Goal: Task Accomplishment & Management: Manage account settings

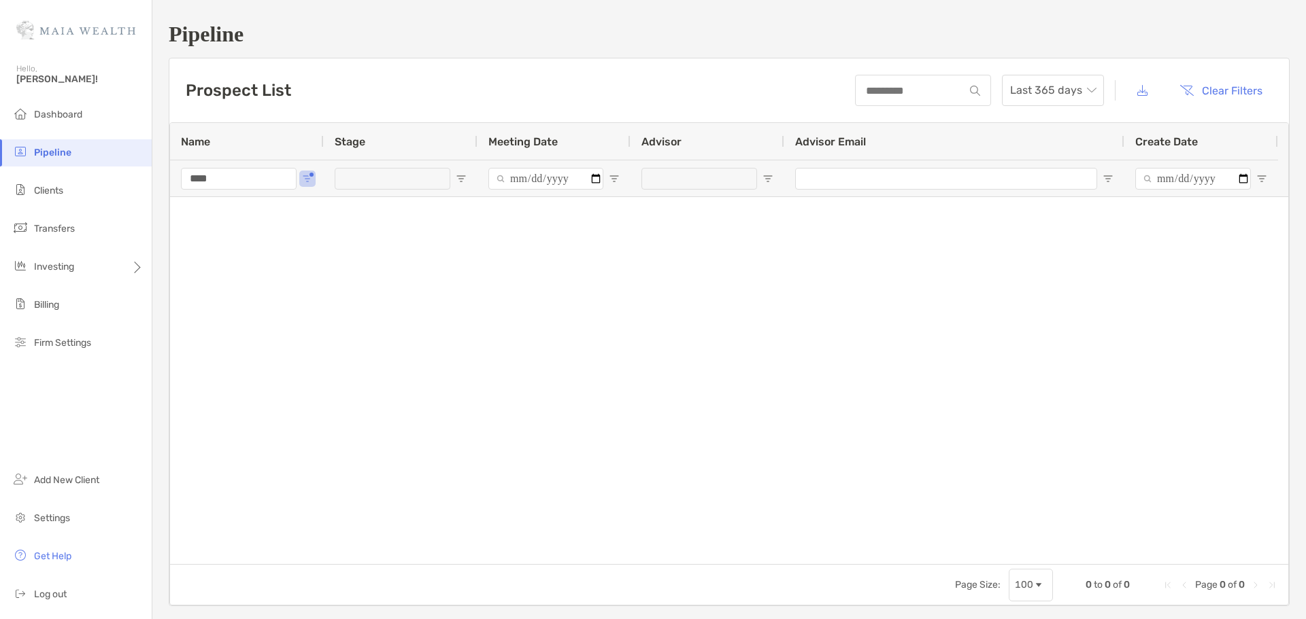
click at [315, 187] on div "****" at bounding box center [247, 178] width 154 height 37
click at [301, 181] on div "****" at bounding box center [247, 178] width 154 height 37
click at [97, 188] on li "Clients" at bounding box center [76, 190] width 152 height 27
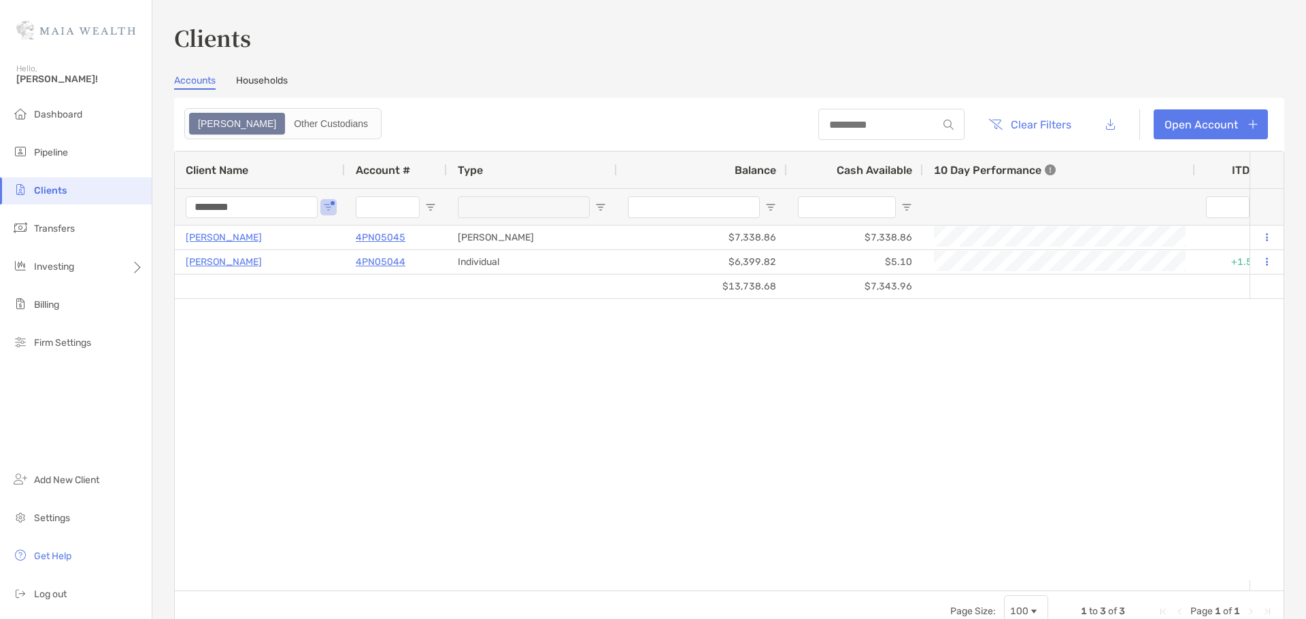
click at [277, 205] on input "********" at bounding box center [252, 208] width 132 height 22
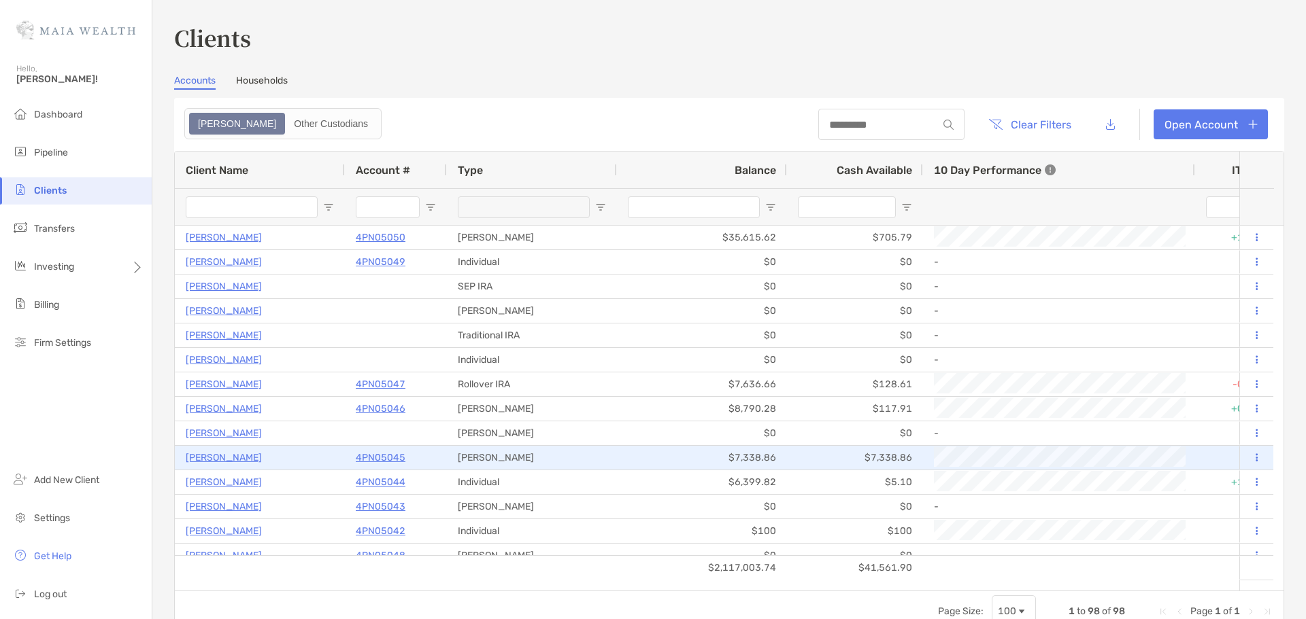
click at [381, 466] on p "4PN05045" at bounding box center [381, 457] width 50 height 17
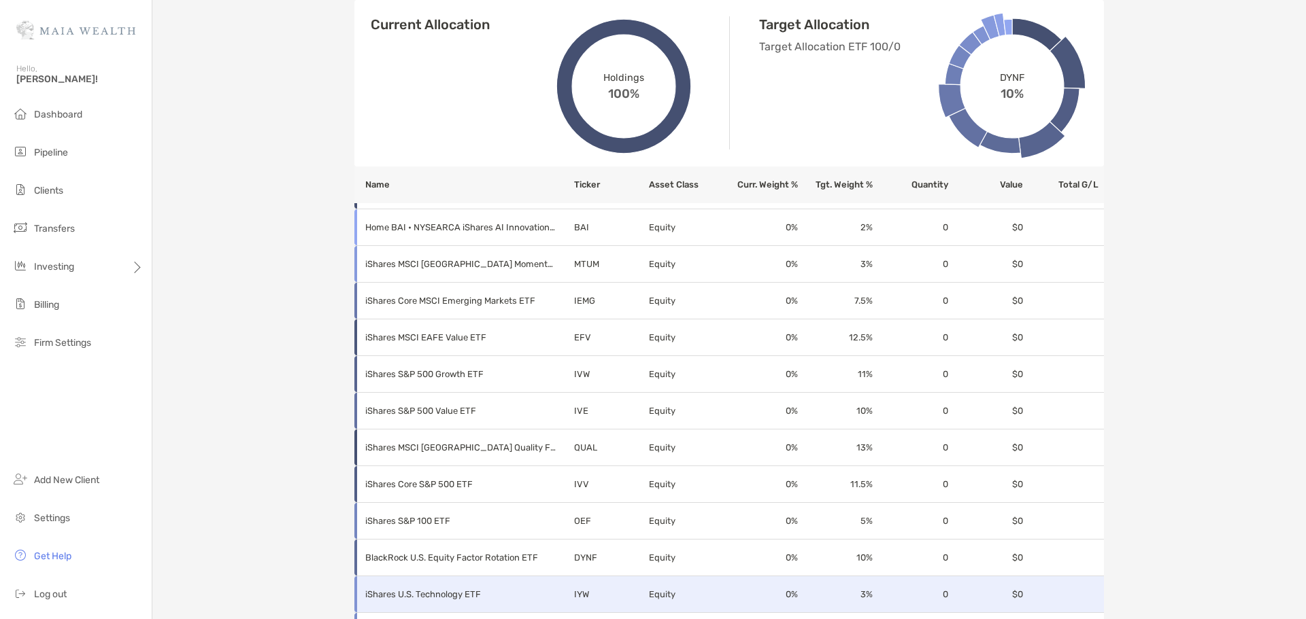
scroll to position [559, 0]
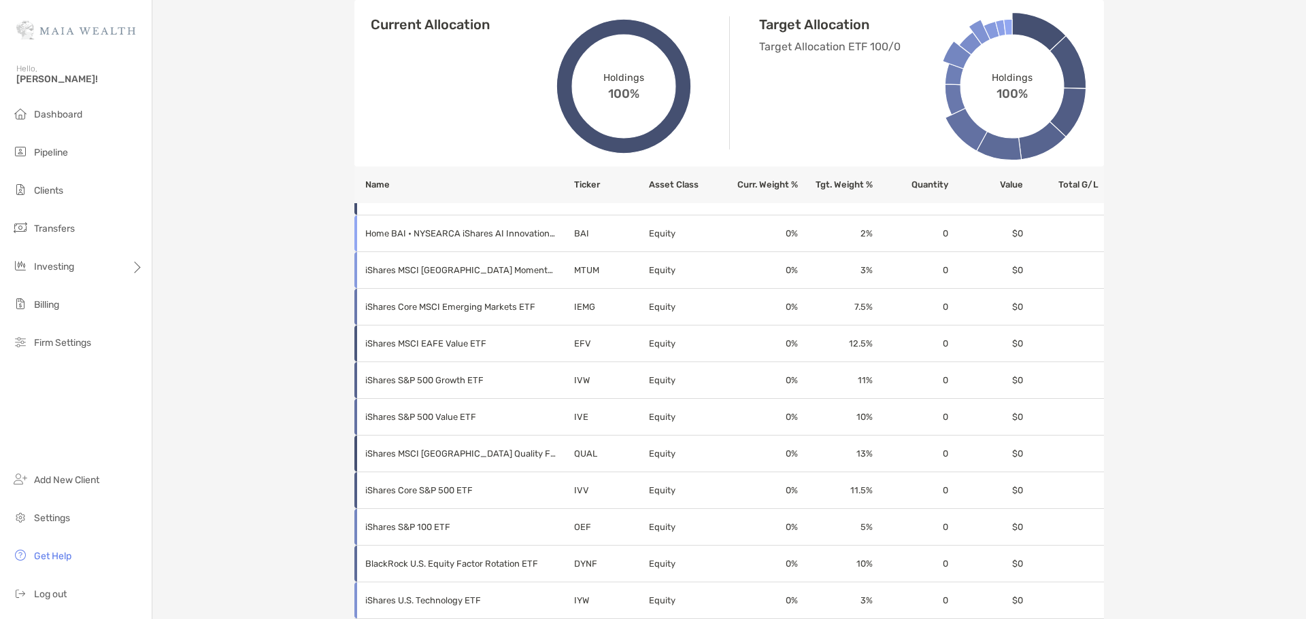
drag, startPoint x: 184, startPoint y: 214, endPoint x: 188, endPoint y: 175, distance: 38.2
click at [184, 199] on div "Brittney Franklin Roth IRA - Roth IRA 4PN05045 Transfer Funds Overview Info Acc…" at bounding box center [728, 180] width 1153 height 1478
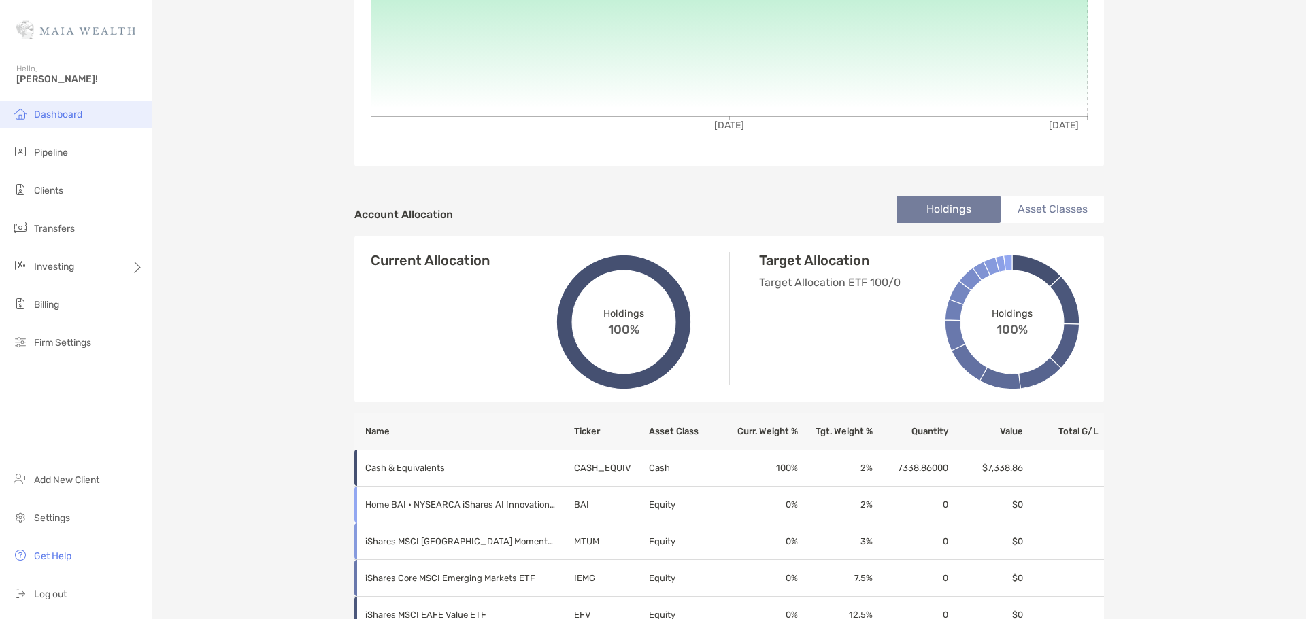
scroll to position [287, 0]
click at [82, 116] on li "Dashboard" at bounding box center [76, 114] width 152 height 27
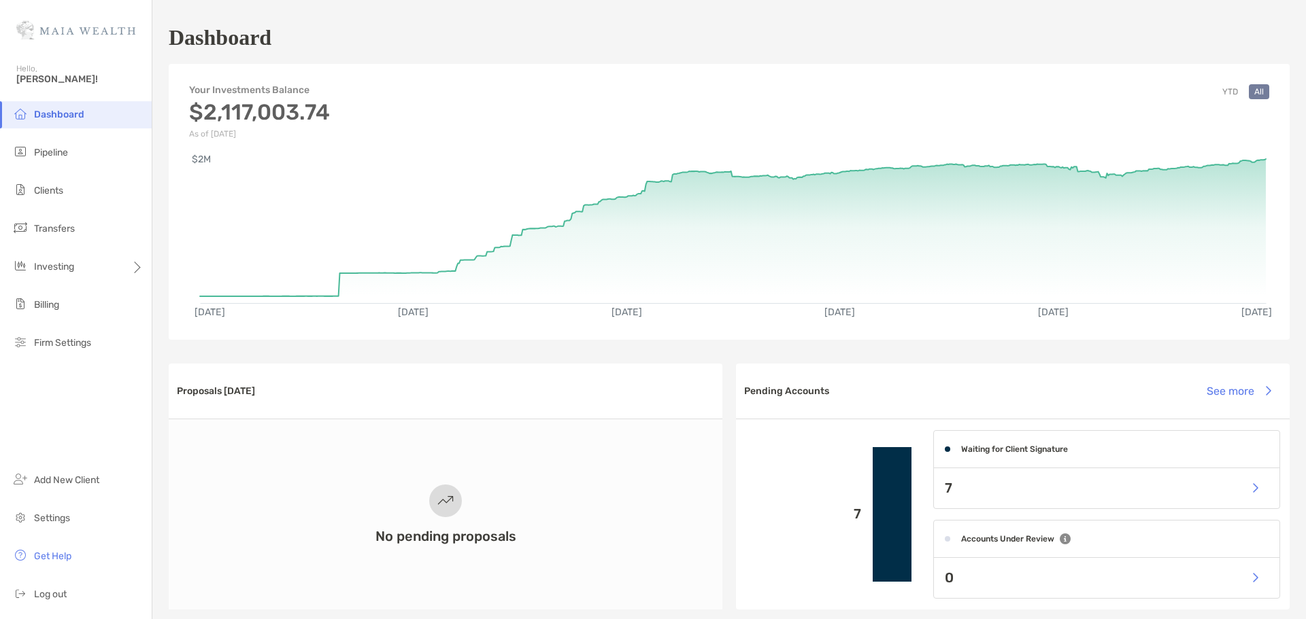
click at [268, 537] on div "No pending proposals" at bounding box center [446, 515] width 554 height 190
click at [78, 194] on li "Clients" at bounding box center [76, 190] width 152 height 27
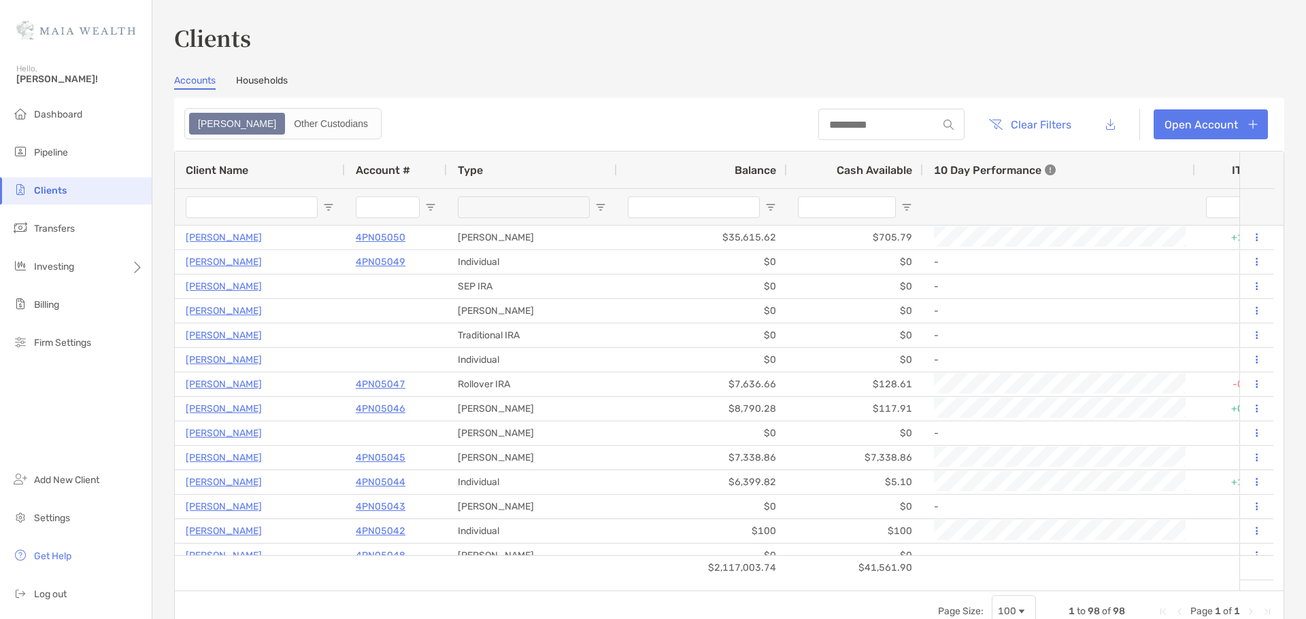
click at [830, 165] on div "Cash Available" at bounding box center [855, 170] width 114 height 37
click at [831, 165] on span at bounding box center [831, 170] width 11 height 11
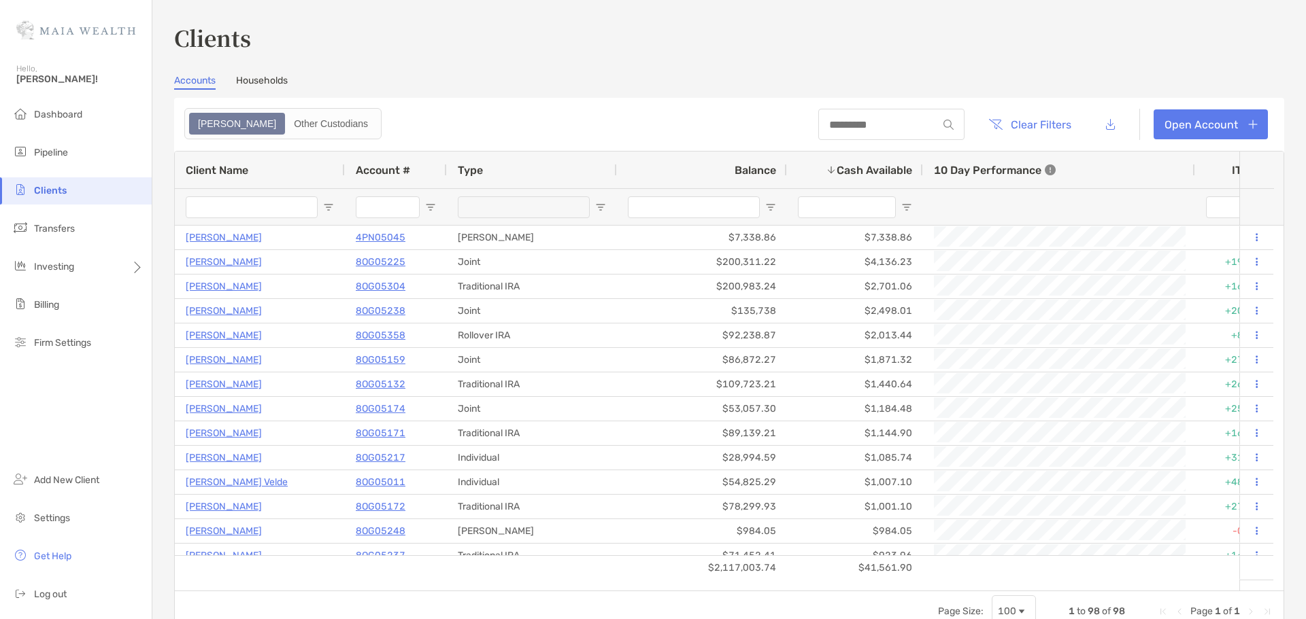
click at [99, 422] on div "Dashboard Pipeline Clients Transfers Investing Billing Firm Settings Add New Cl…" at bounding box center [76, 360] width 152 height 518
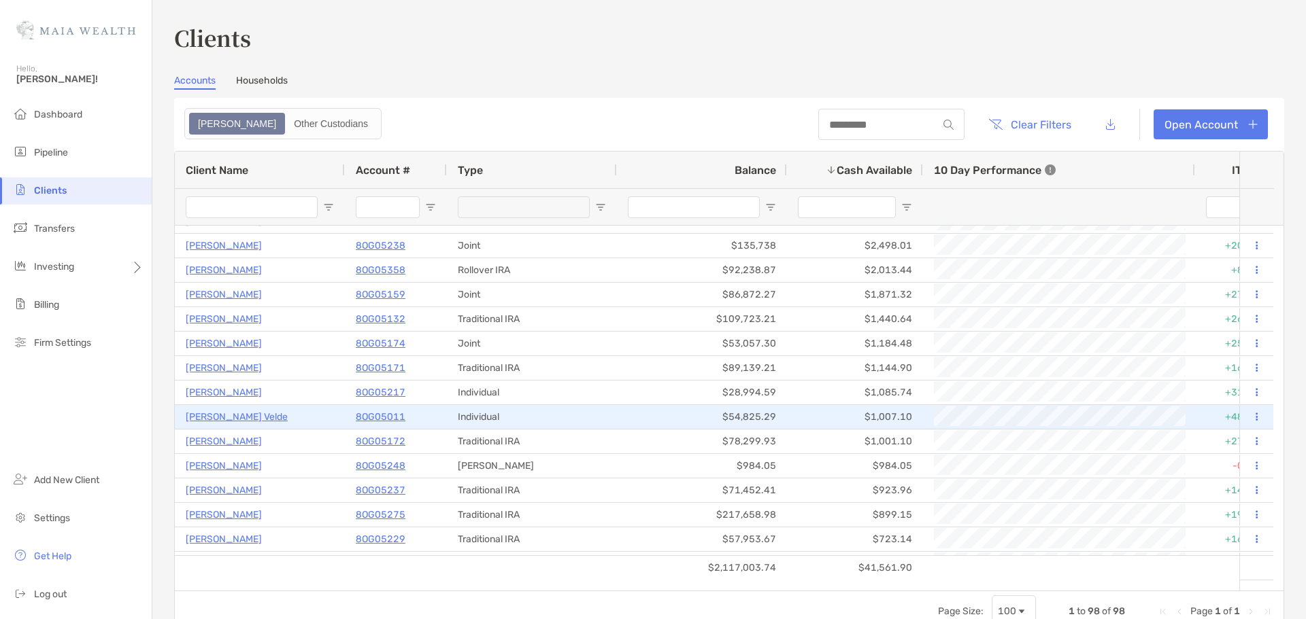
scroll to position [68, 0]
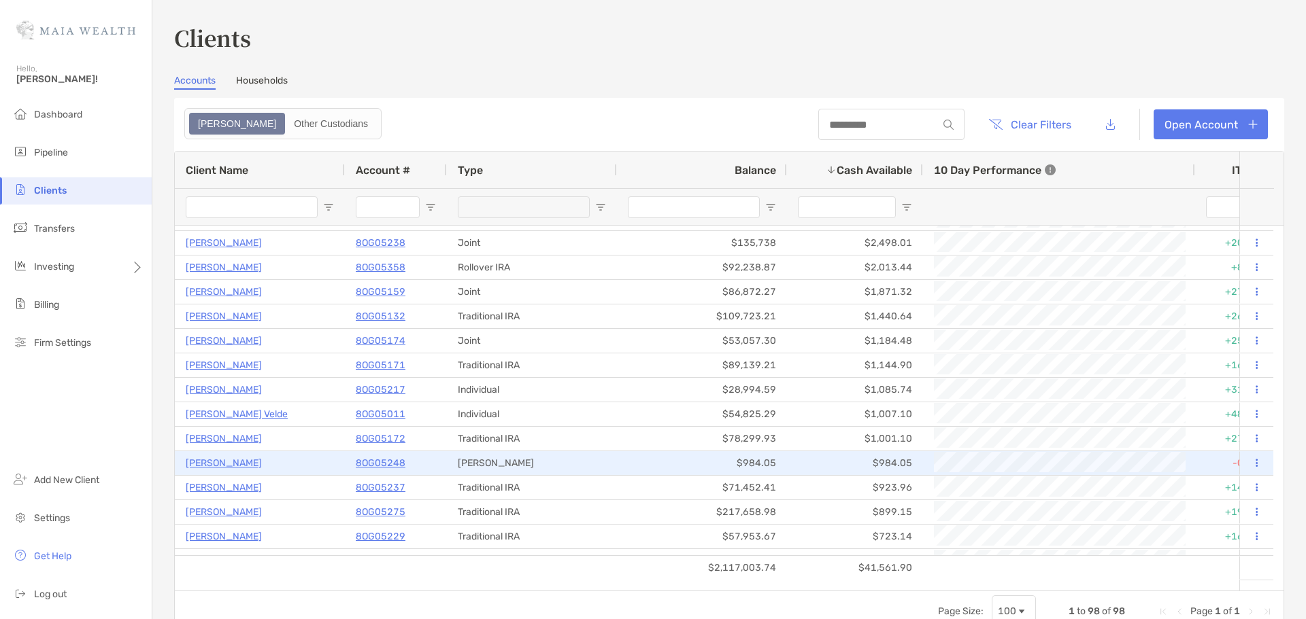
click at [370, 464] on p "8OG05248" at bounding box center [381, 463] width 50 height 17
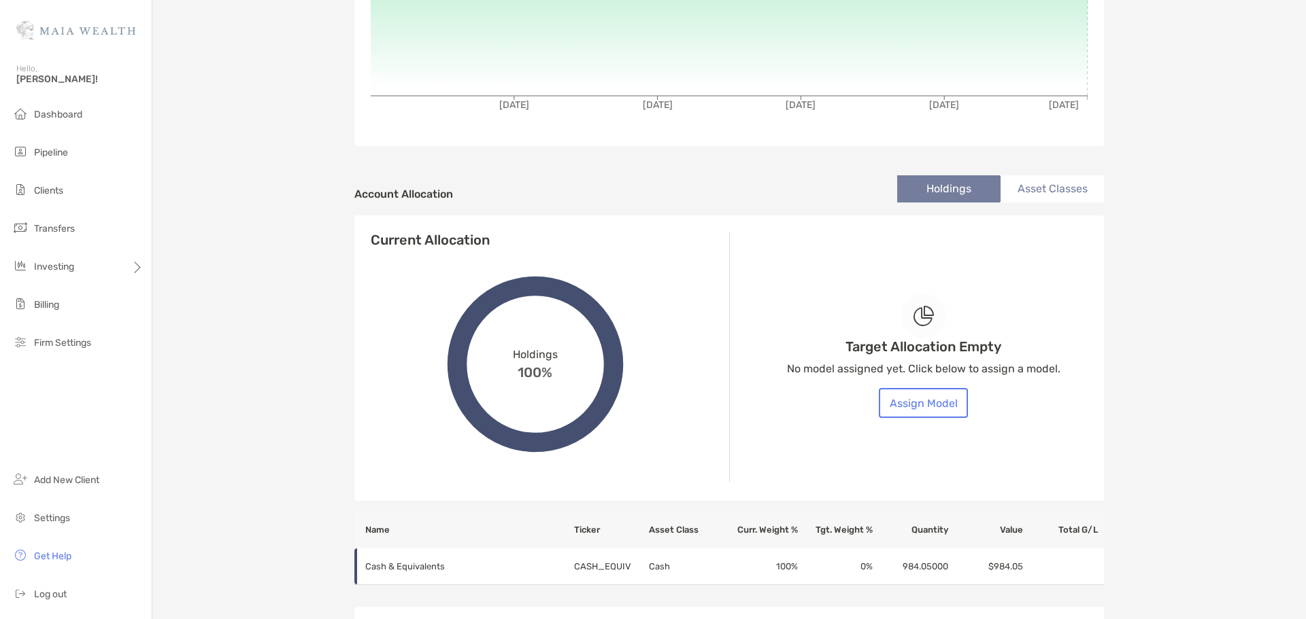
scroll to position [340, 0]
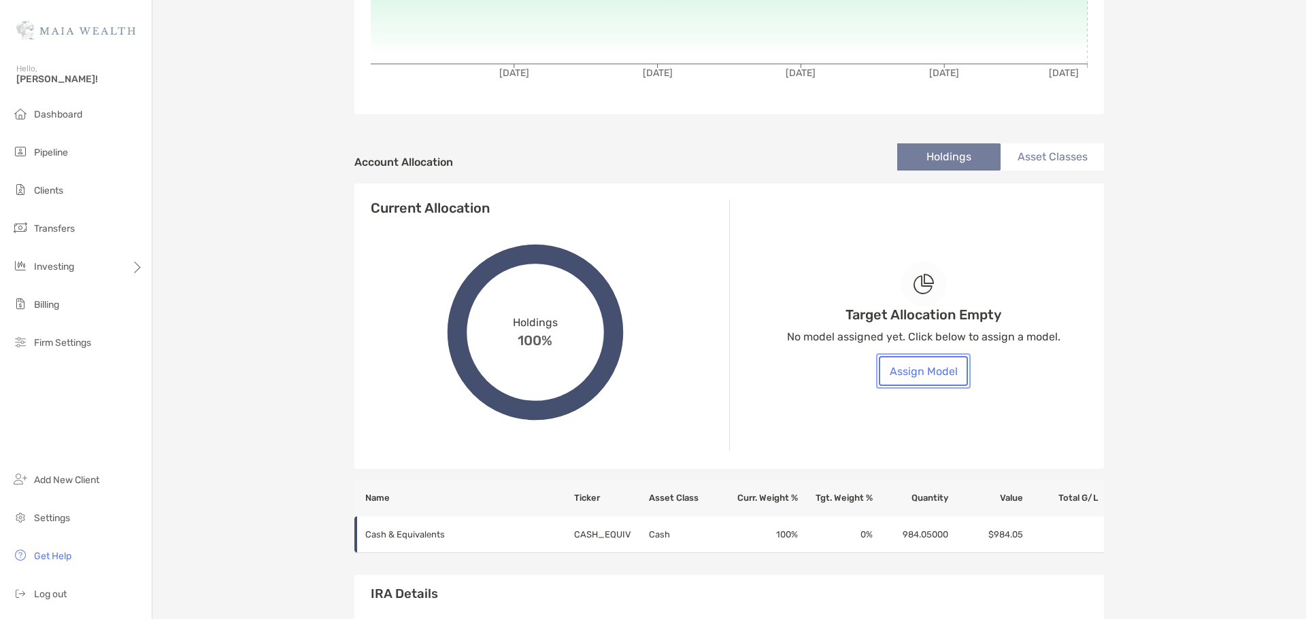
click at [913, 372] on button "Assign Model" at bounding box center [923, 371] width 89 height 30
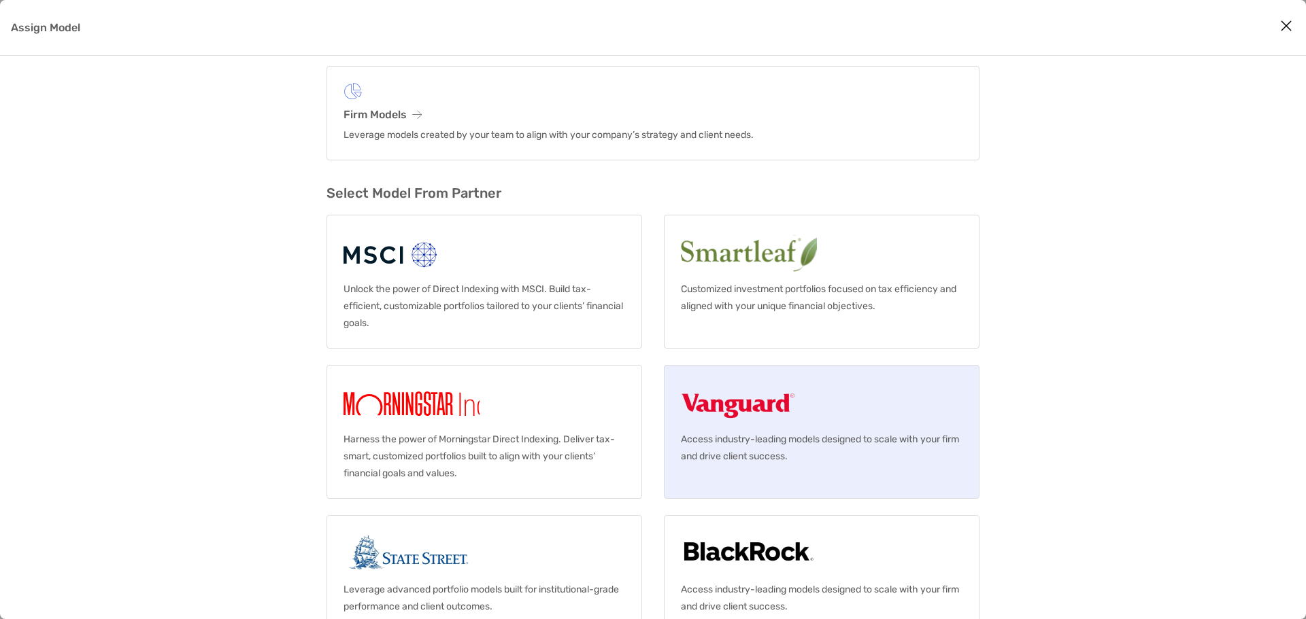
scroll to position [90, 0]
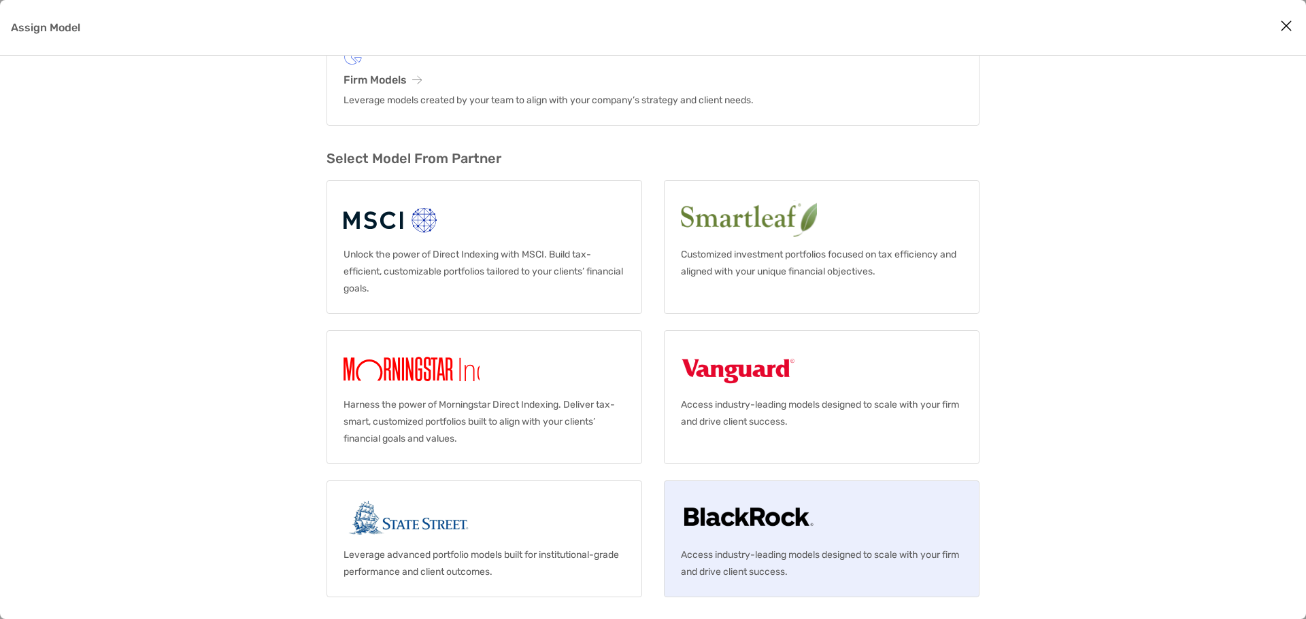
click at [747, 535] on img "Assign Model" at bounding box center [748, 520] width 135 height 44
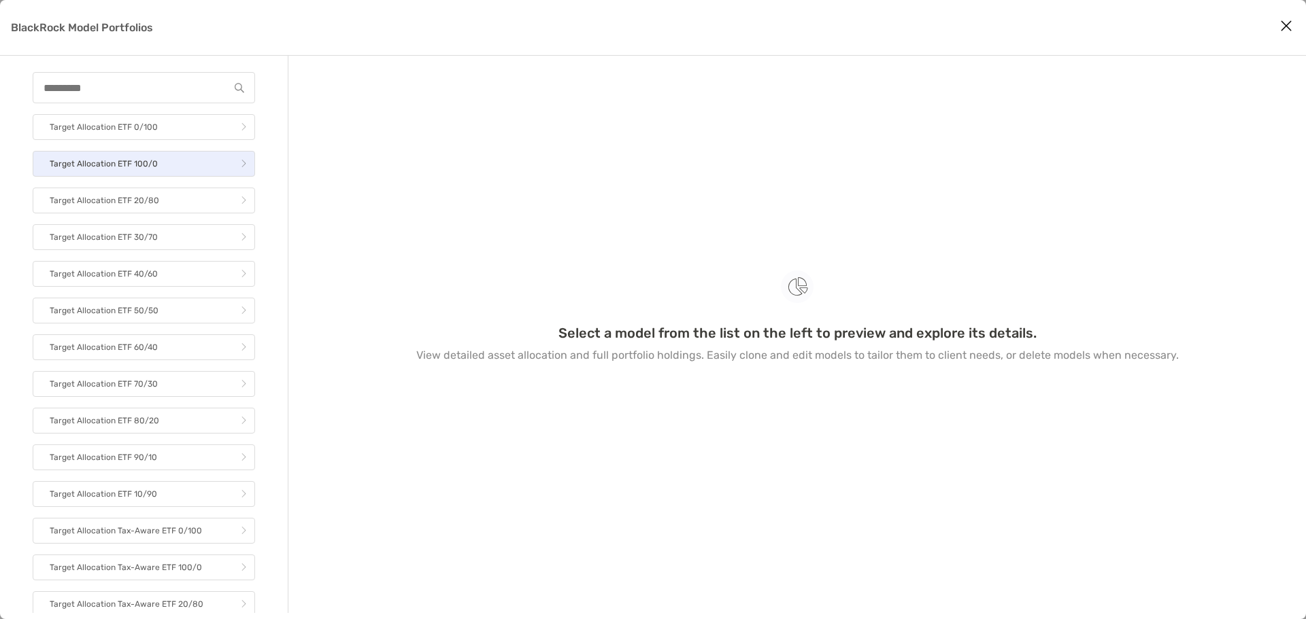
click at [171, 167] on link "Target Allocation ETF 100/0" at bounding box center [144, 164] width 222 height 26
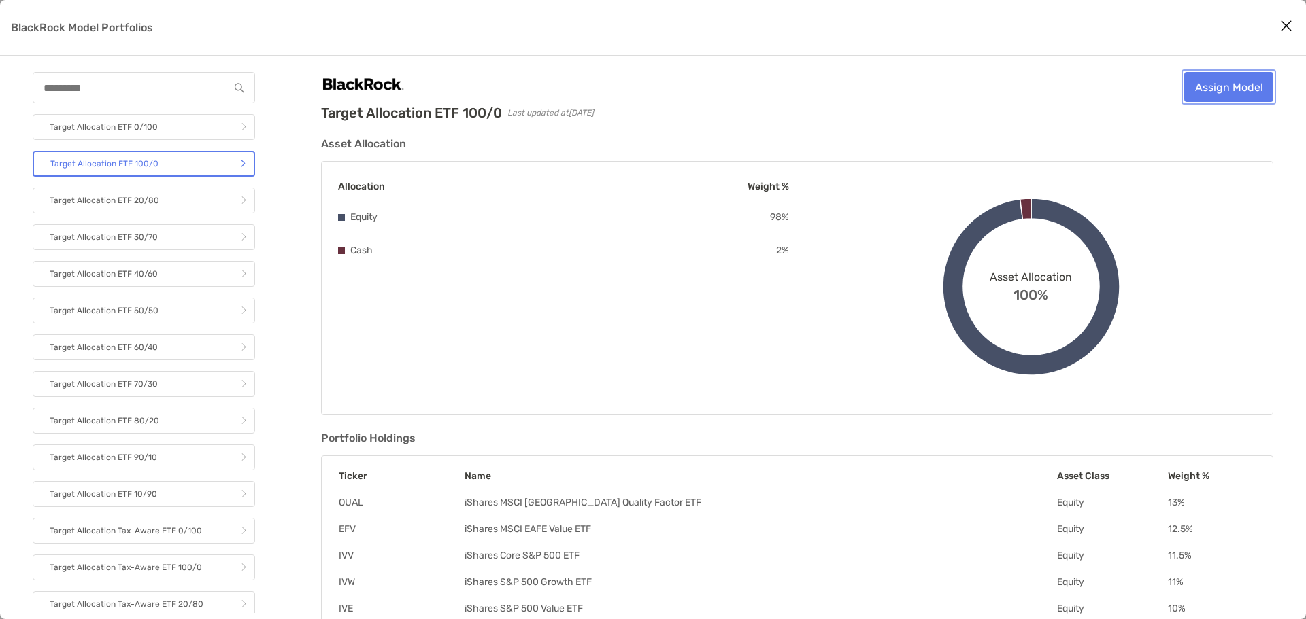
click at [1234, 78] on link "Assign Model" at bounding box center [1228, 87] width 89 height 30
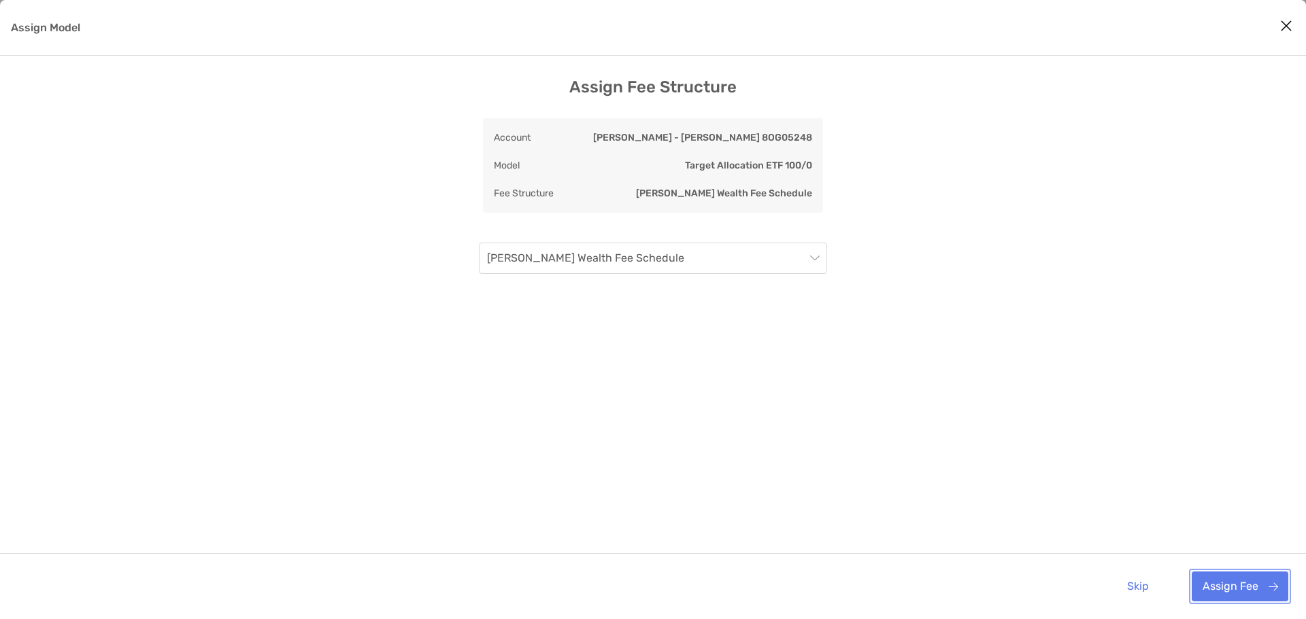
click at [1252, 594] on button "Assign Fee" at bounding box center [1239, 587] width 97 height 30
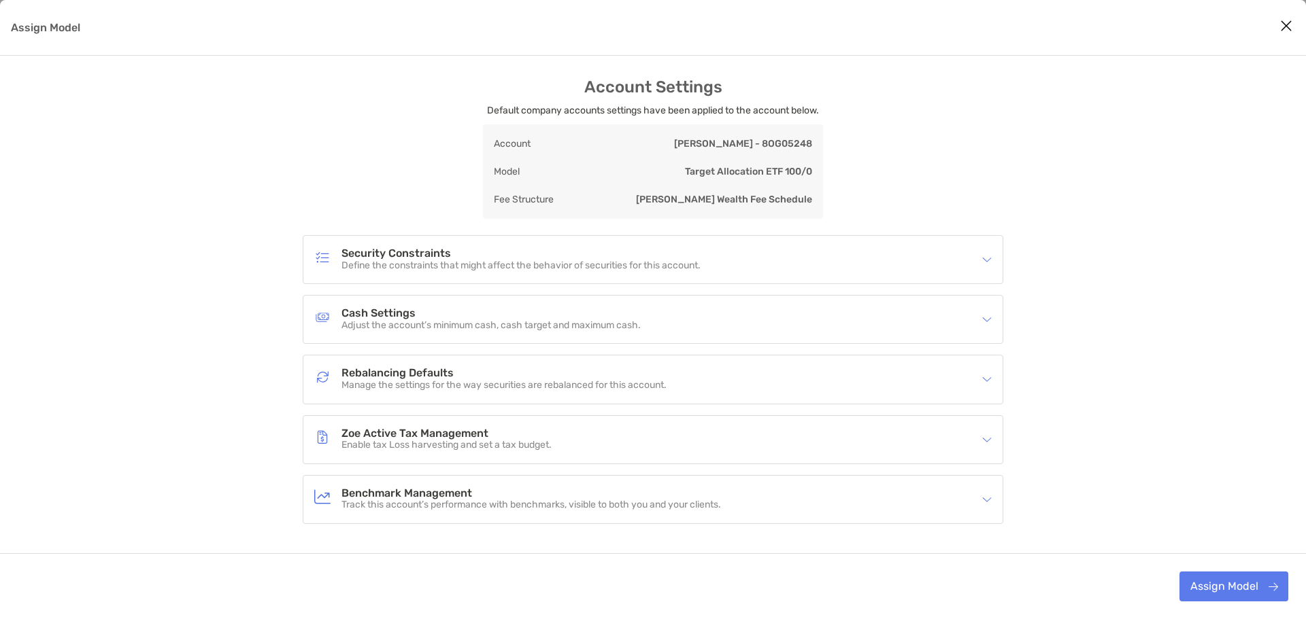
click at [722, 319] on div "Cash Settings Adjust the account’s minimum cash, cash target and maximum cash." at bounding box center [644, 319] width 660 height 31
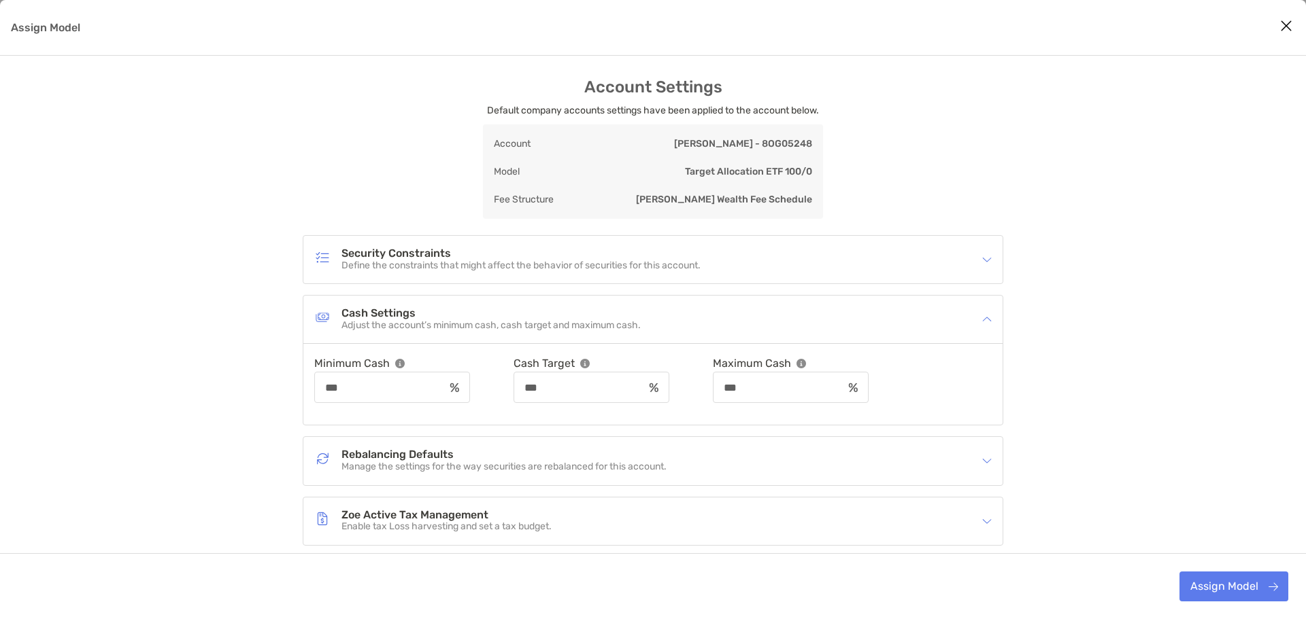
scroll to position [126, 0]
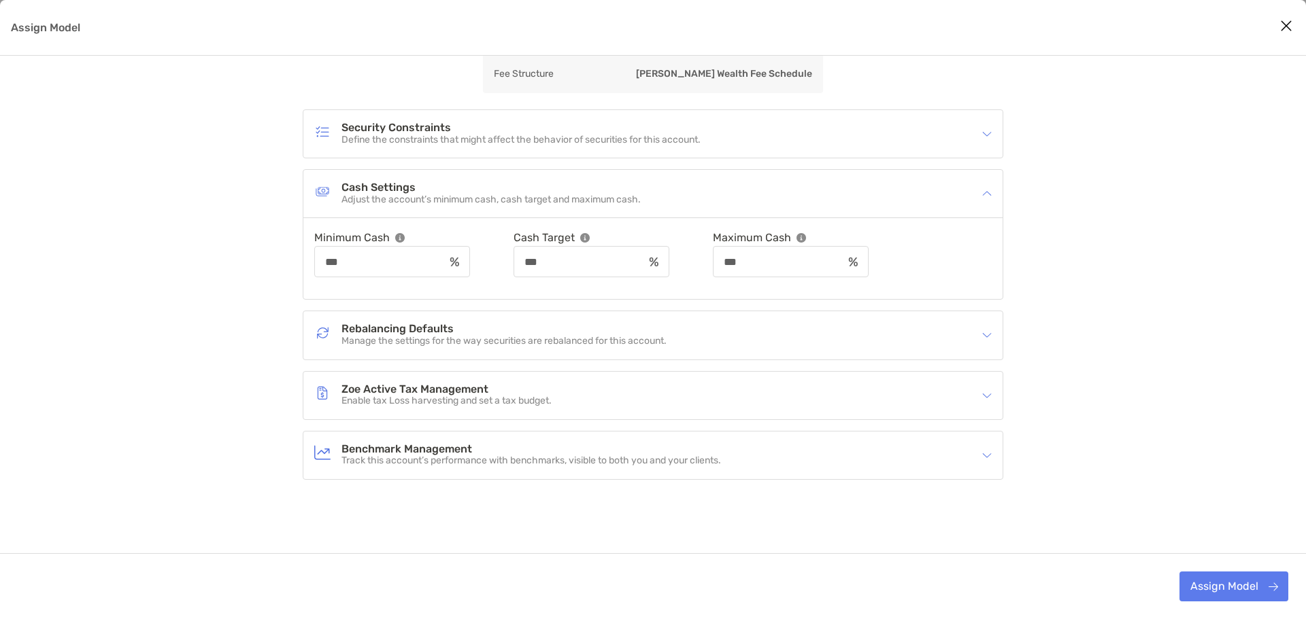
click at [548, 339] on p "Manage the settings for the way securities are rebalanced for this account." at bounding box center [503, 342] width 325 height 12
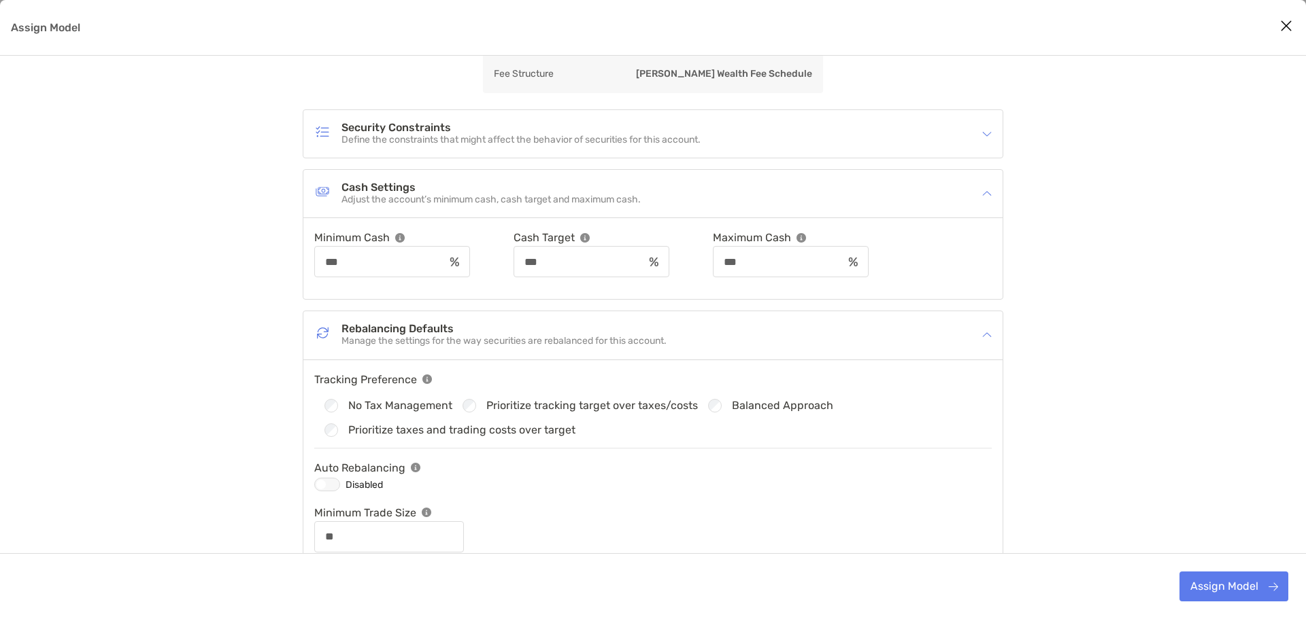
click at [322, 482] on div "Assign Model" at bounding box center [327, 485] width 26 height 14
click at [1045, 406] on div "Account Settings Default company accounts settings have been applied to the acc…" at bounding box center [653, 390] width 1306 height 877
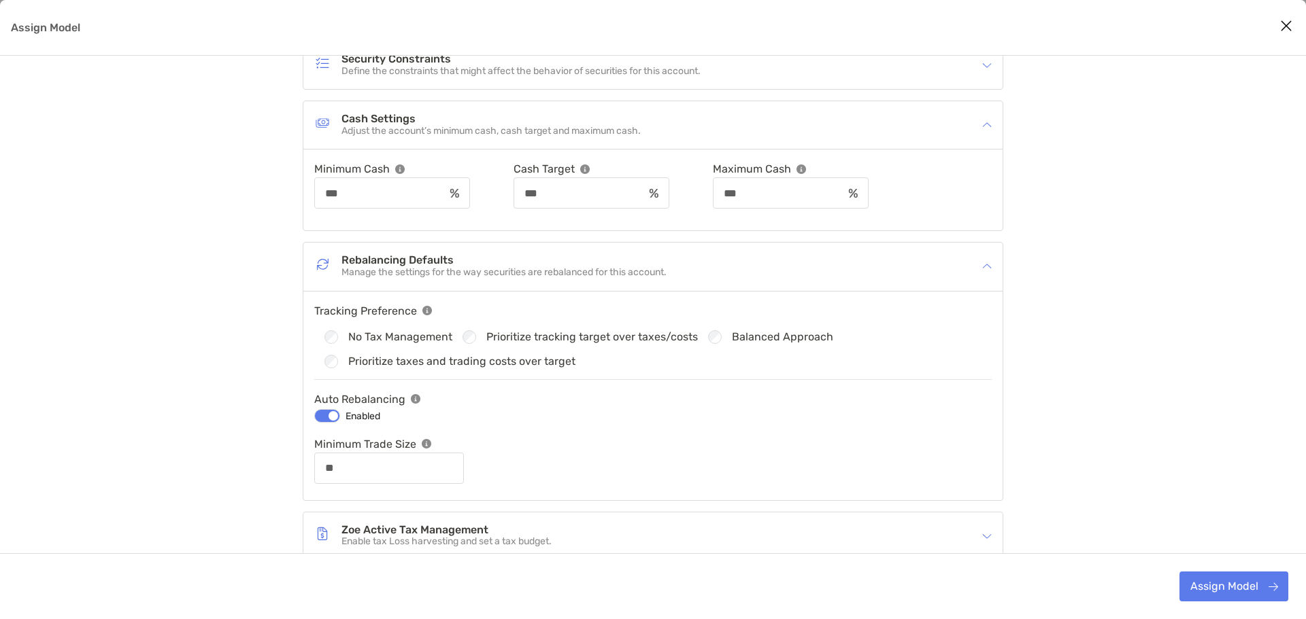
scroll to position [335, 0]
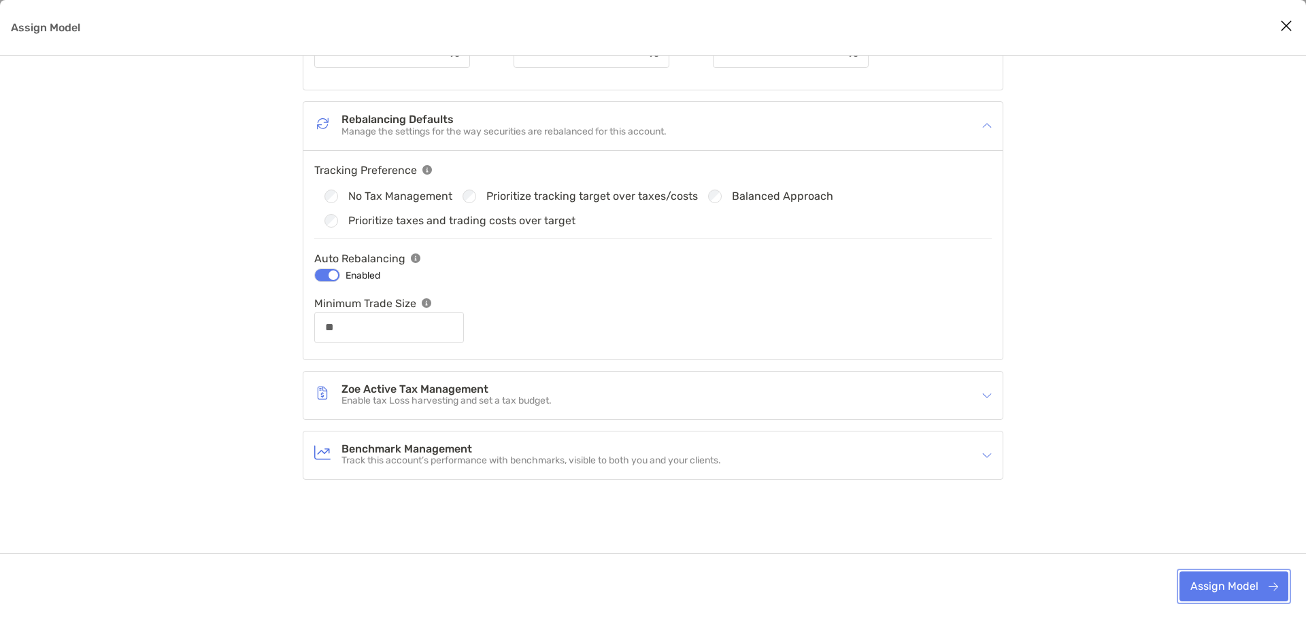
click at [1220, 590] on button "Assign Model" at bounding box center [1233, 587] width 109 height 30
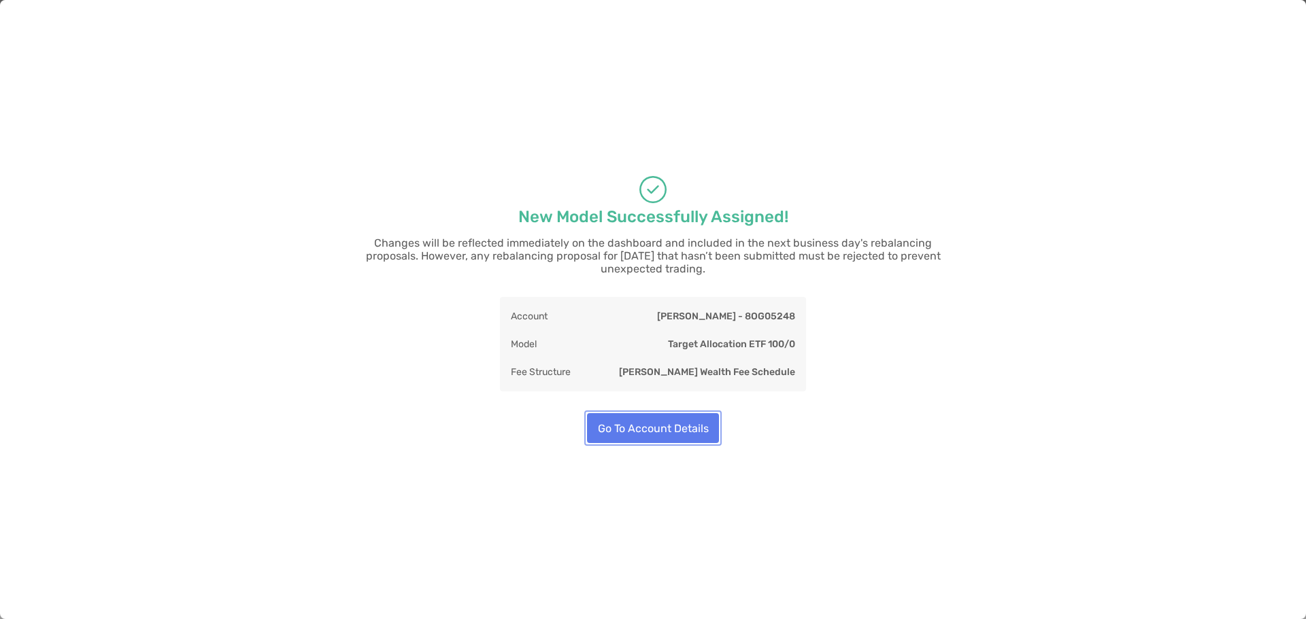
click at [658, 413] on button "Go To Account Details" at bounding box center [653, 428] width 132 height 30
type input "**"
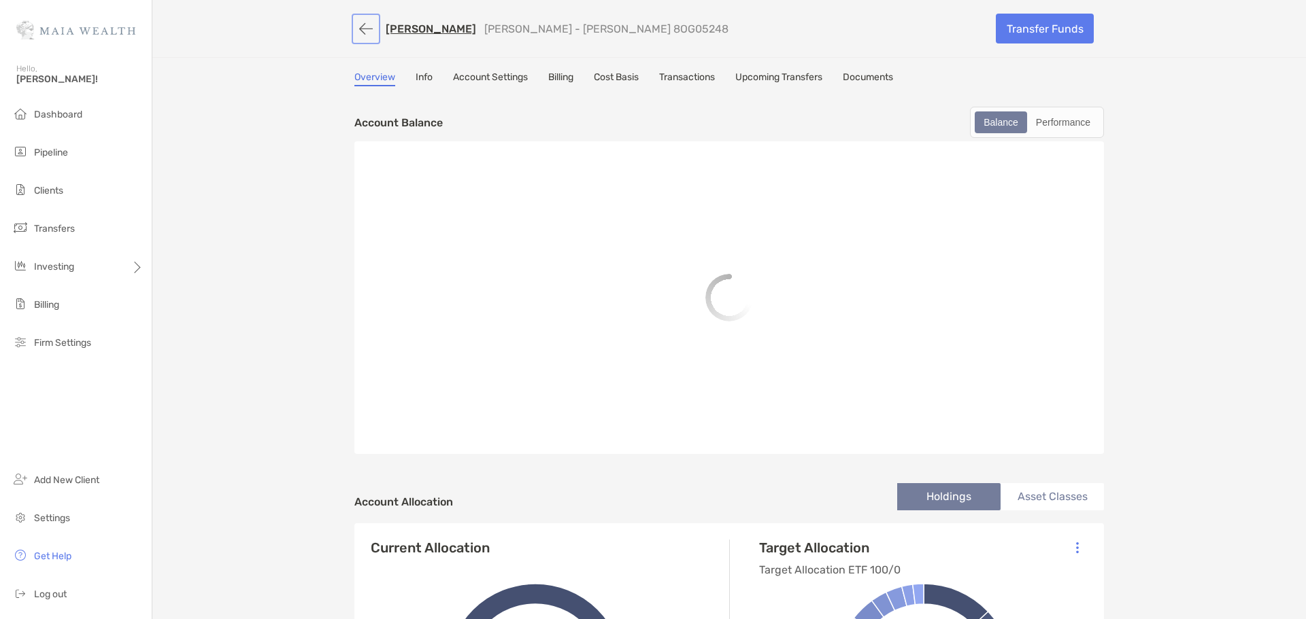
click at [354, 29] on button "button" at bounding box center [365, 28] width 23 height 25
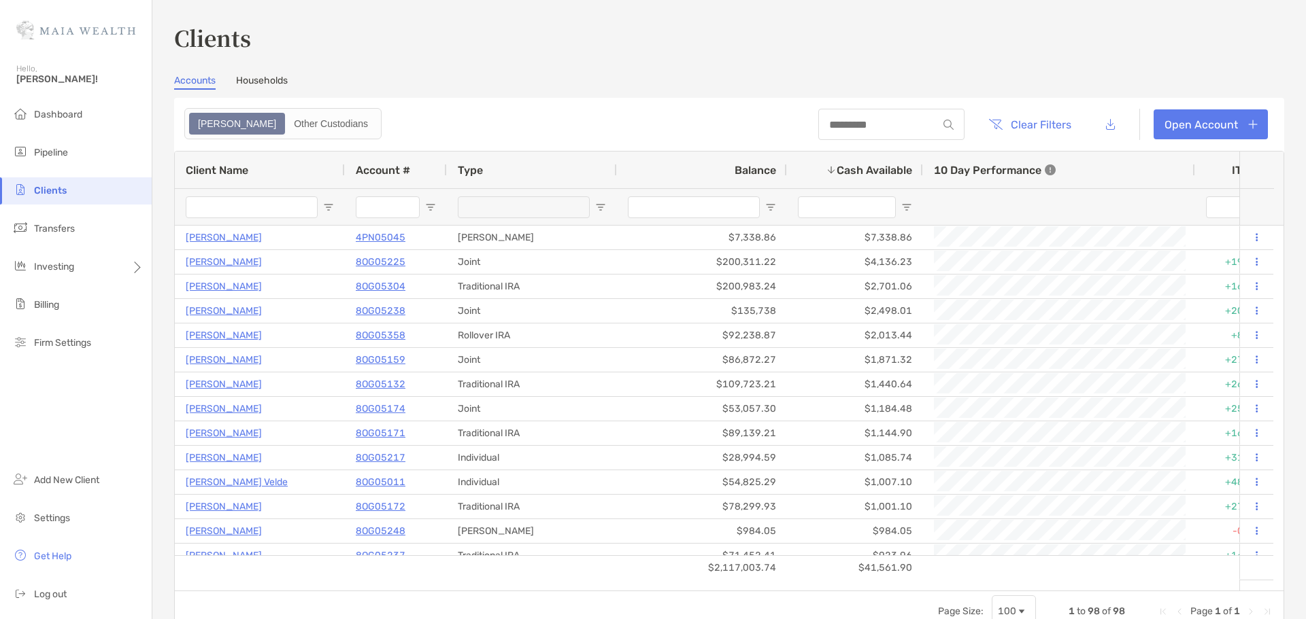
click at [306, 47] on h3 "Clients" at bounding box center [729, 37] width 1110 height 31
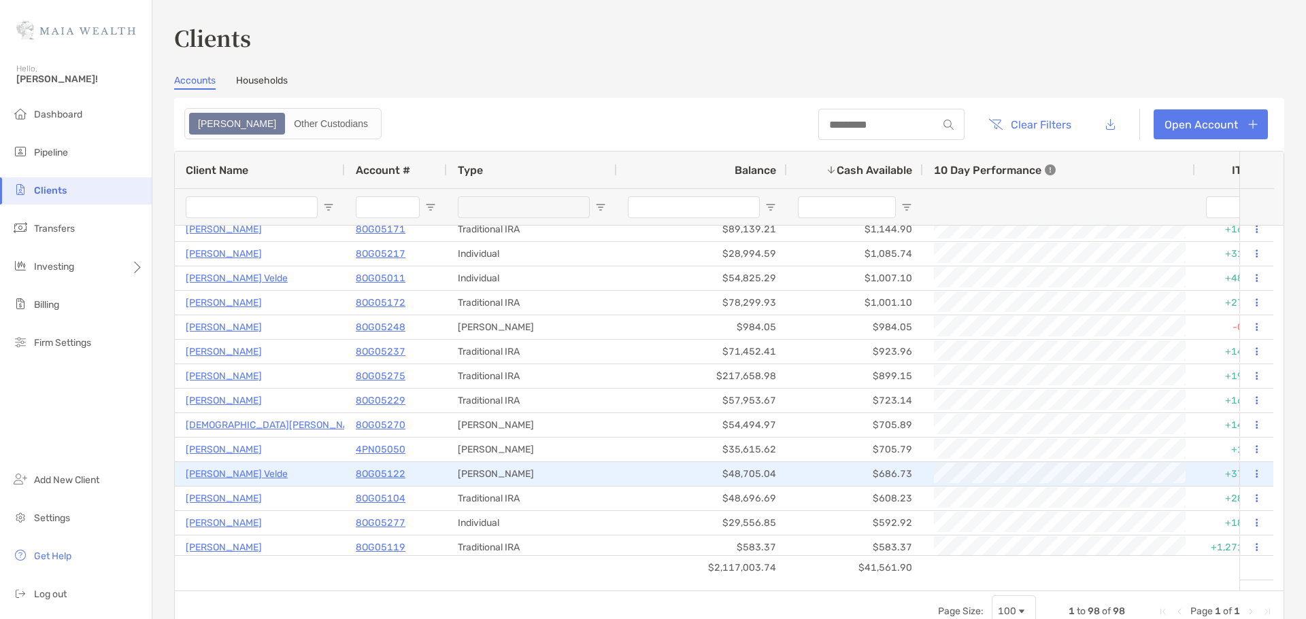
scroll to position [272, 0]
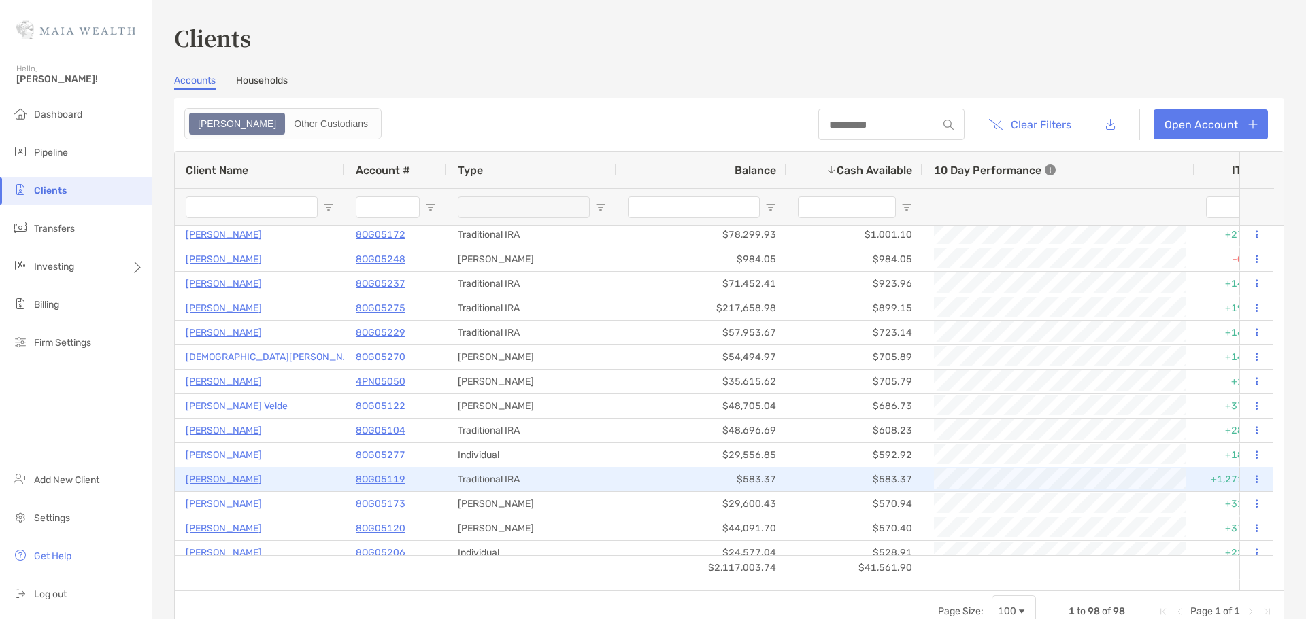
click at [386, 478] on p "8OG05119" at bounding box center [381, 479] width 50 height 17
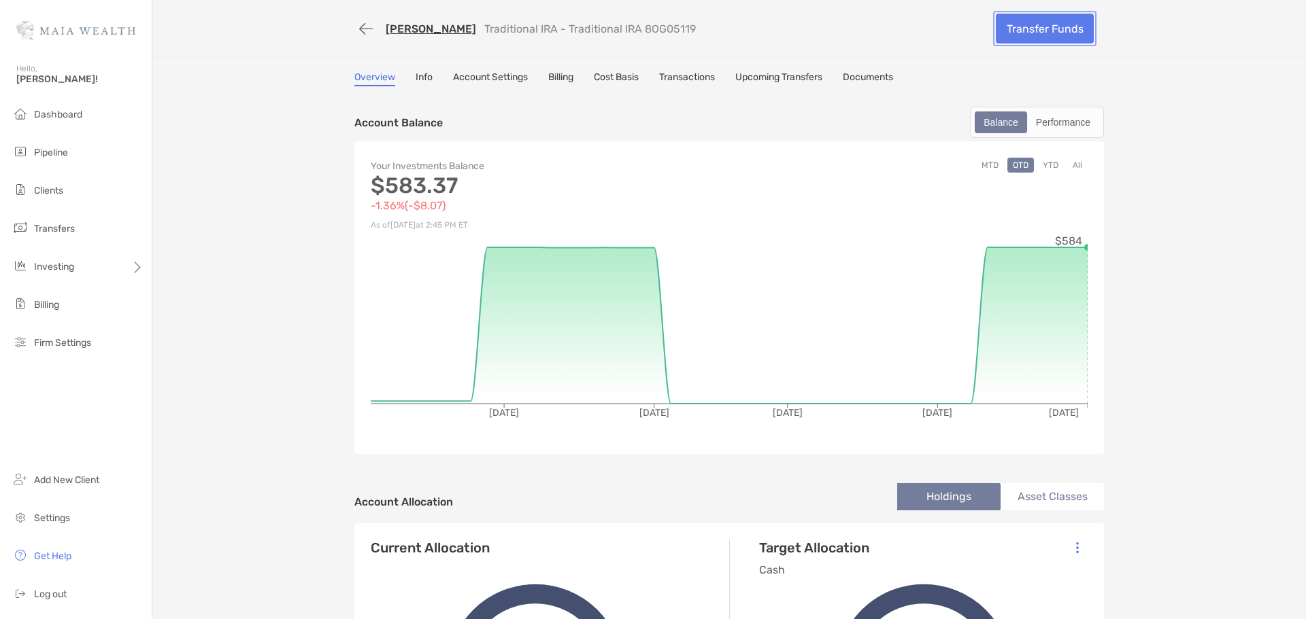
click at [1023, 31] on link "Transfer Funds" at bounding box center [1045, 29] width 98 height 30
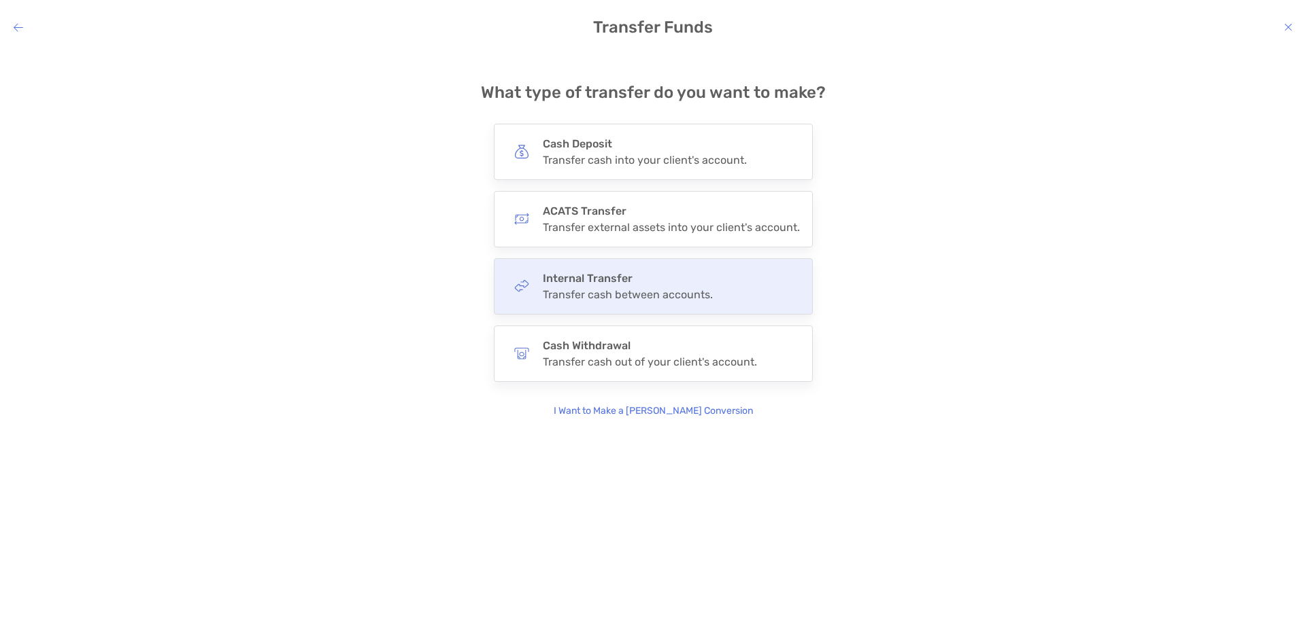
click at [630, 283] on h4 "Internal Transfer" at bounding box center [628, 278] width 170 height 13
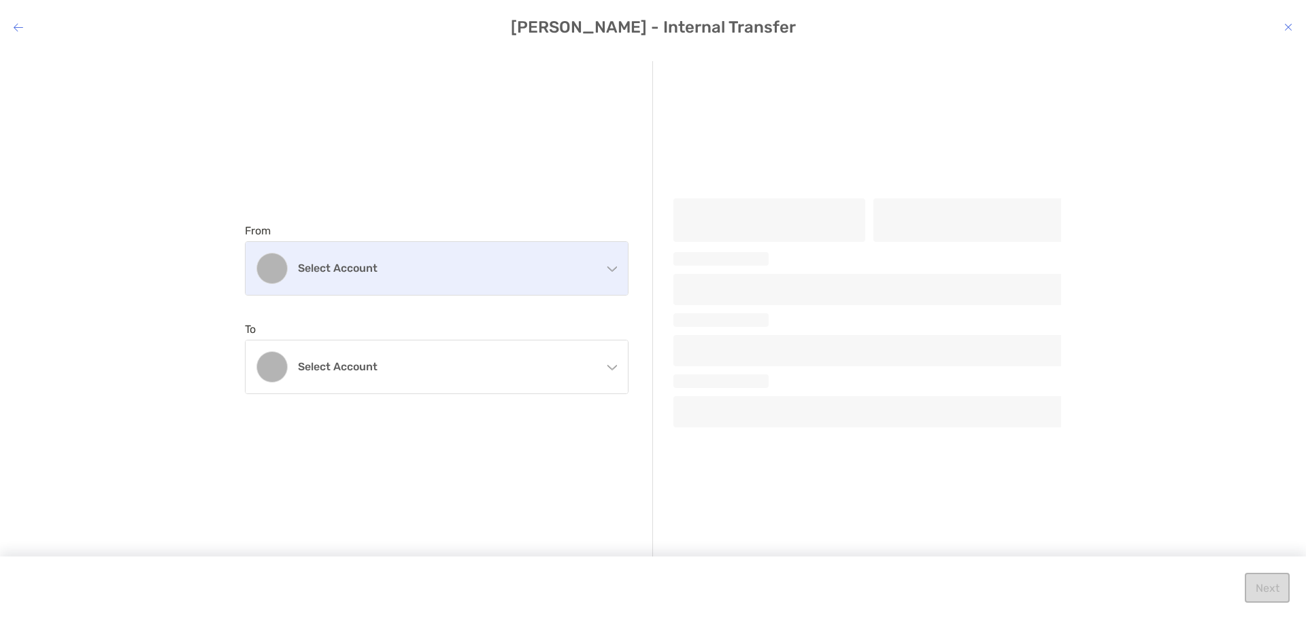
click at [512, 257] on div "Select account" at bounding box center [436, 268] width 382 height 53
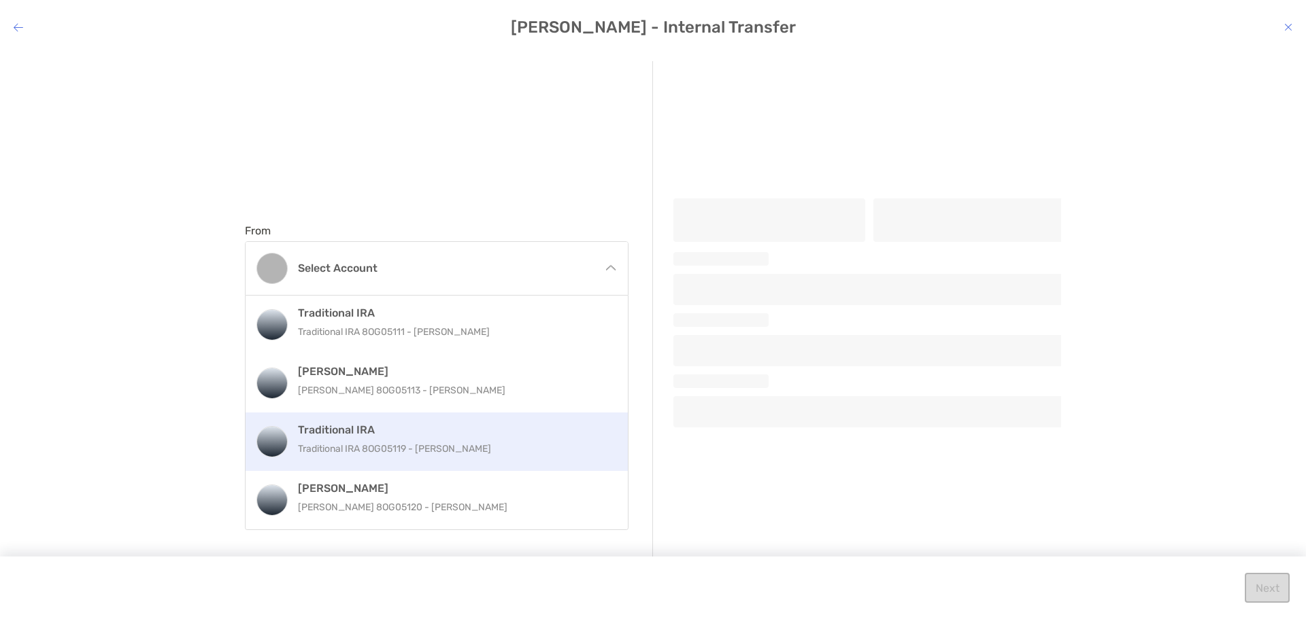
click at [458, 452] on p "Traditional IRA 8OG05119 - Jacob Hoeffner" at bounding box center [451, 449] width 307 height 17
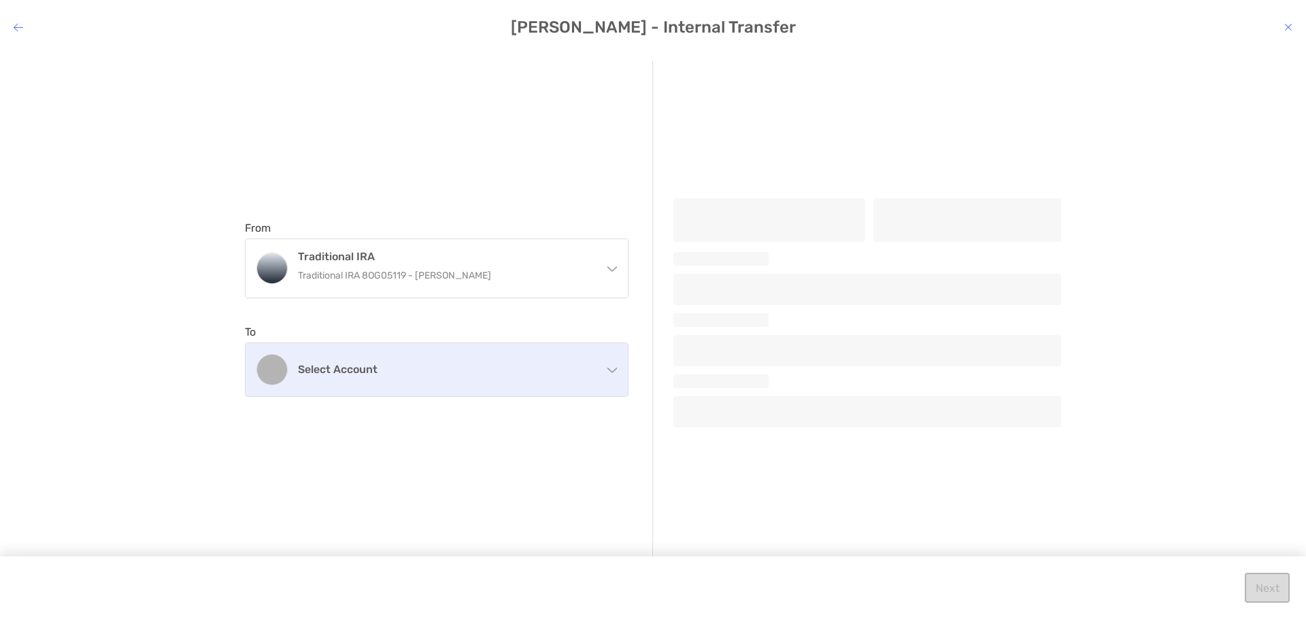
click at [462, 374] on h4 "Select account" at bounding box center [445, 369] width 294 height 13
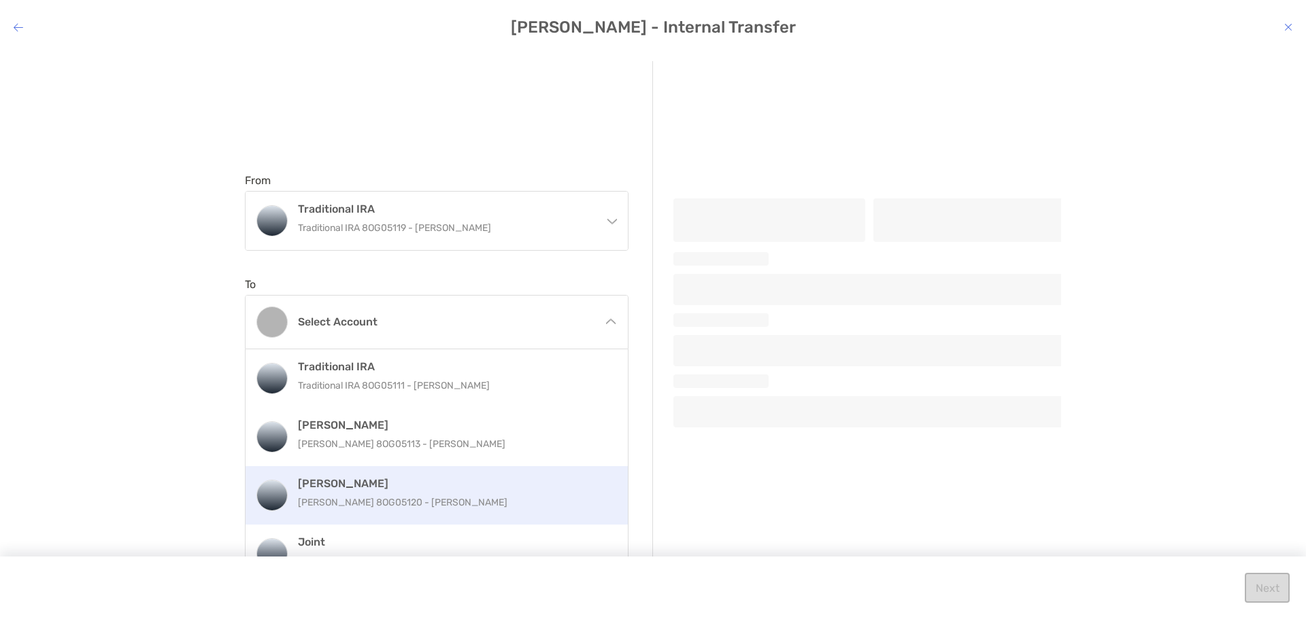
scroll to position [75, 0]
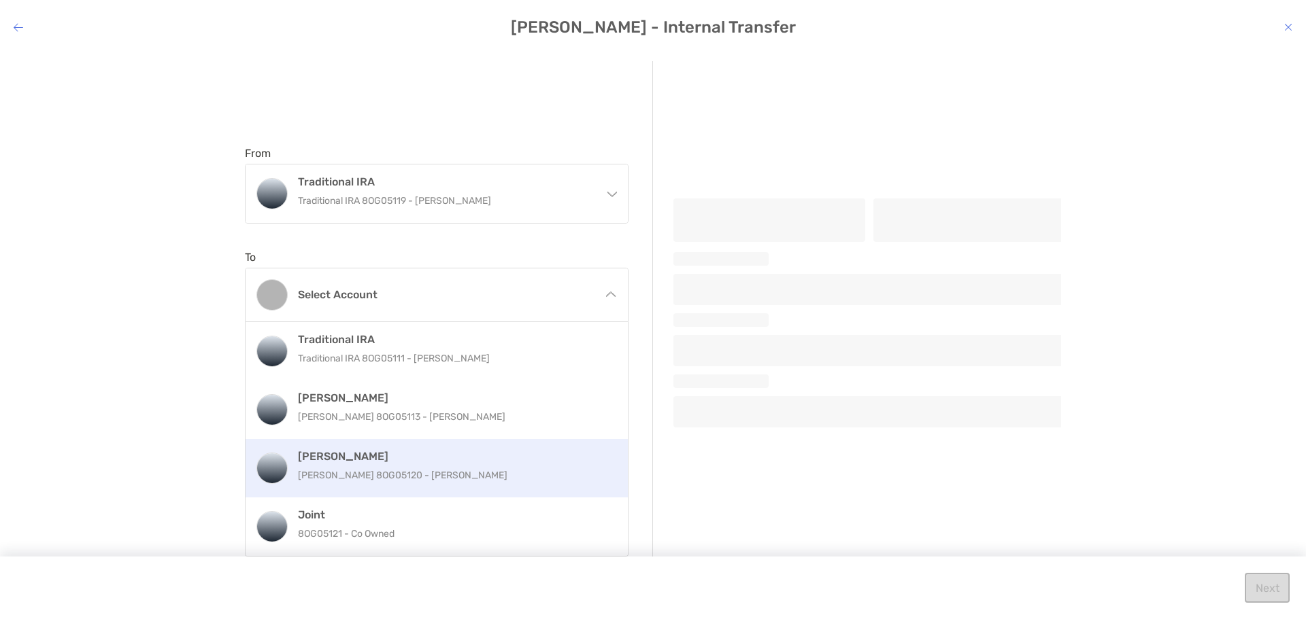
click at [419, 472] on p "Roth IRA 8OG05120 - Jacob Hoeffner" at bounding box center [451, 475] width 307 height 17
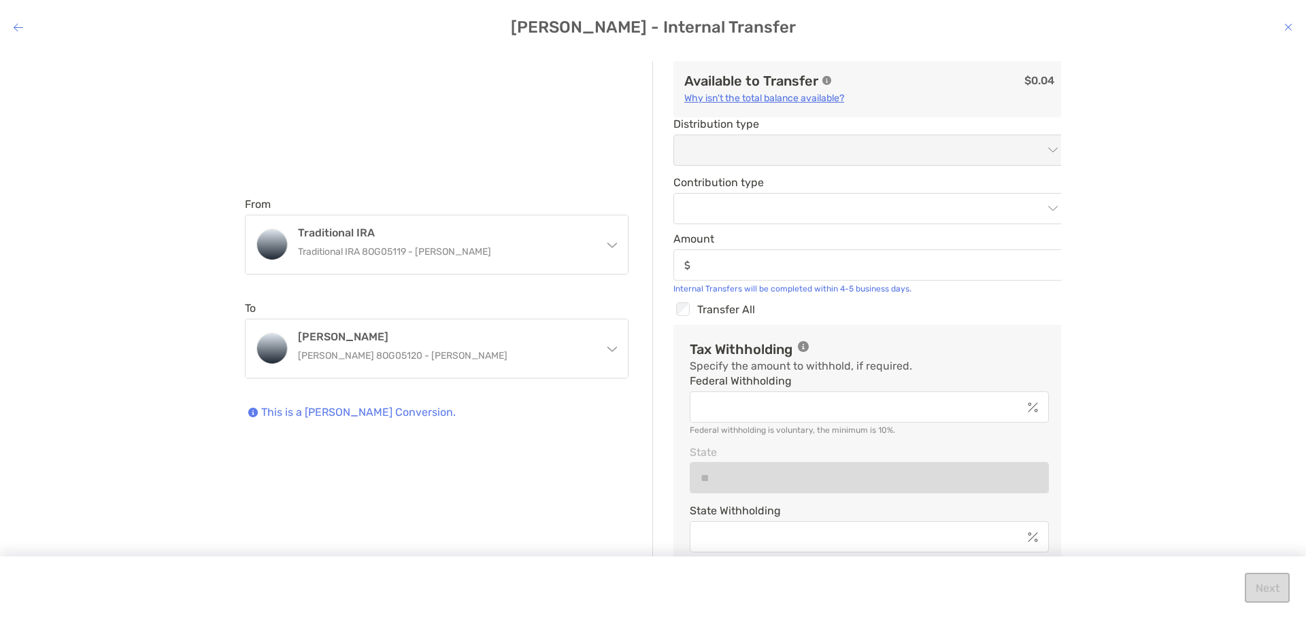
click at [20, 23] on icon "modal" at bounding box center [19, 27] width 10 height 11
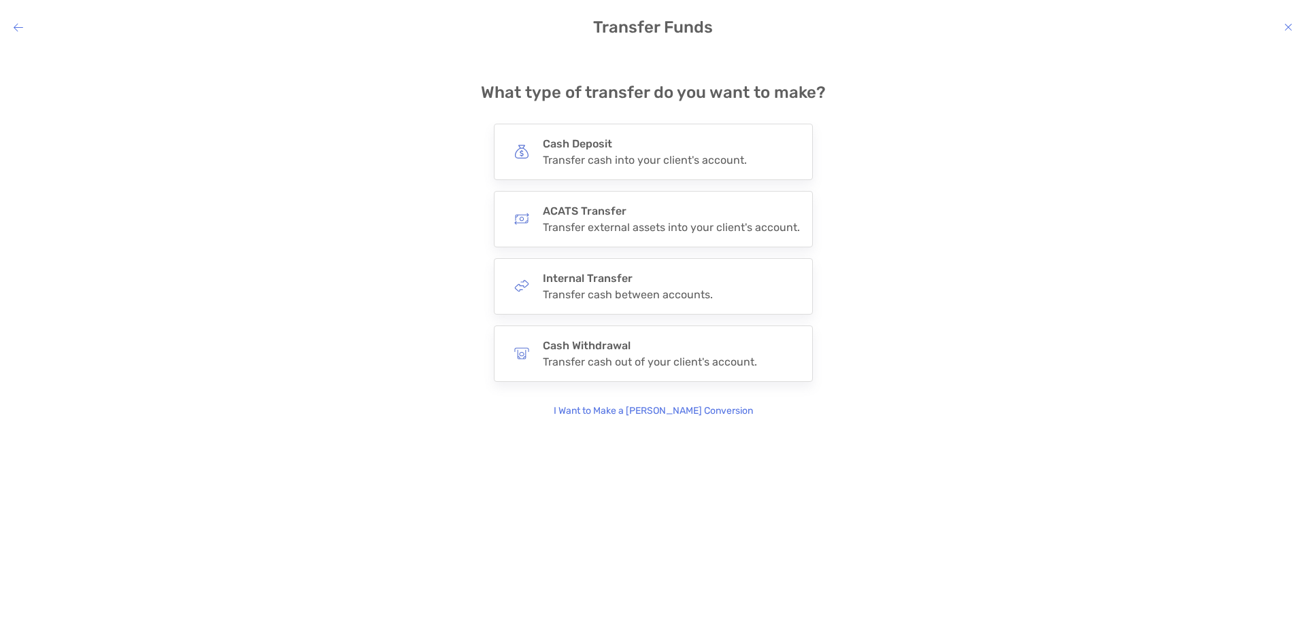
click at [20, 31] on icon "modal" at bounding box center [19, 27] width 10 height 11
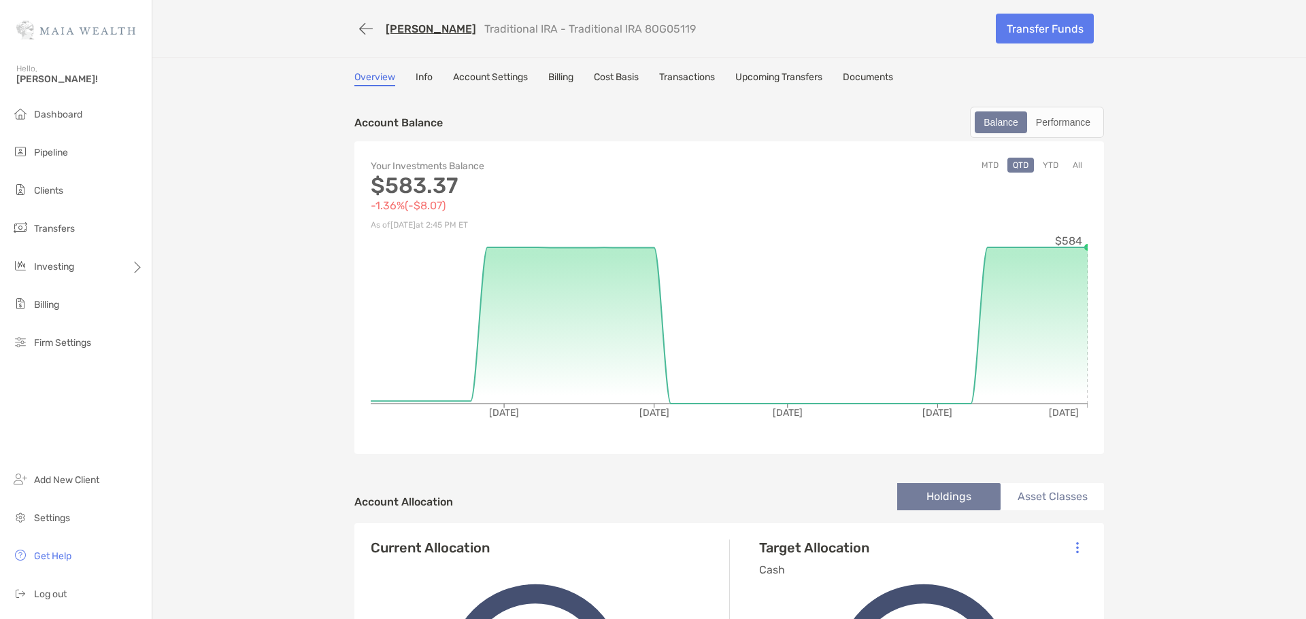
drag, startPoint x: 179, startPoint y: 284, endPoint x: 171, endPoint y: 291, distance: 10.6
click at [171, 291] on div "Jacob Hoeffner Traditional IRA - Traditional IRA 8OG05119 Transfer Funds Overvi…" at bounding box center [728, 572] width 1153 height 1144
click at [235, 356] on div "Jacob Hoeffner Traditional IRA - Traditional IRA 8OG05119 Transfer Funds Overvi…" at bounding box center [728, 572] width 1153 height 1144
